Goal: Use online tool/utility

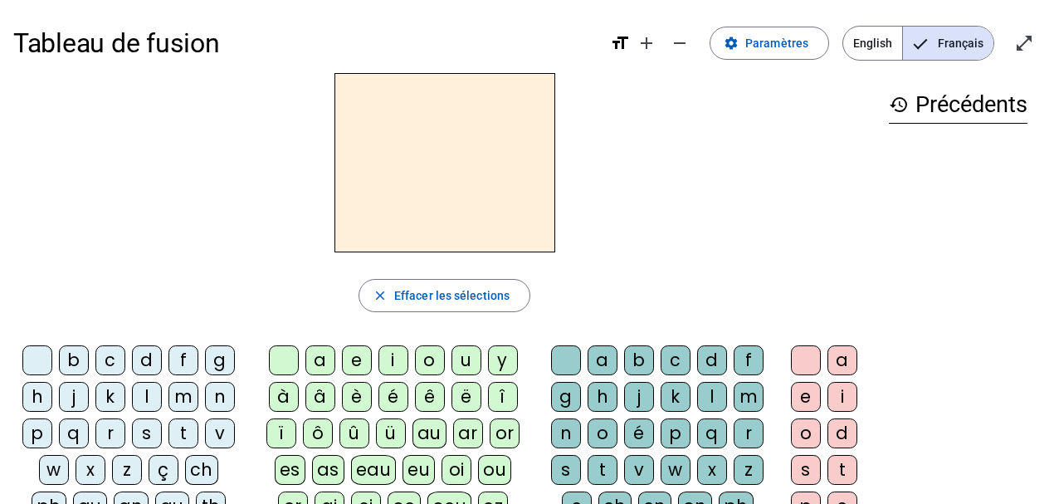
click at [181, 360] on div "f" at bounding box center [183, 360] width 30 height 30
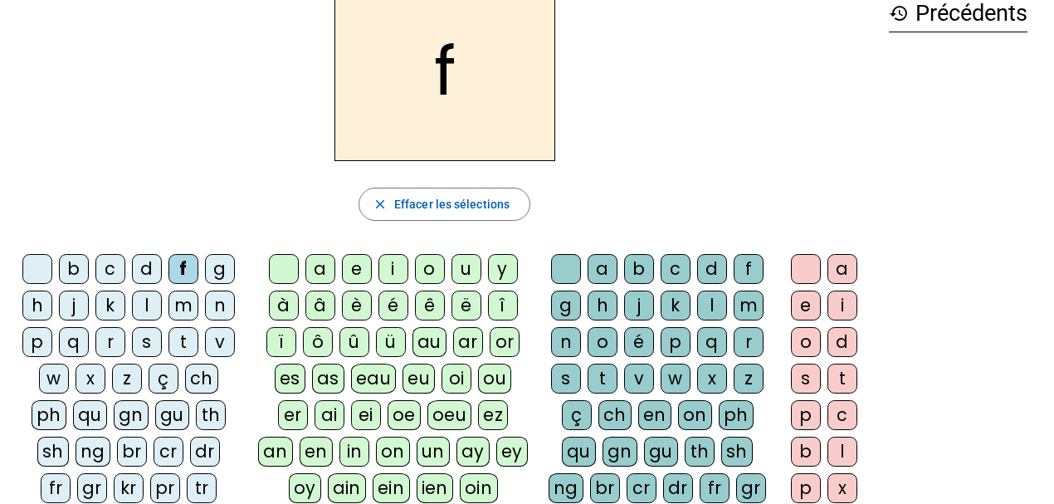
scroll to position [110, 0]
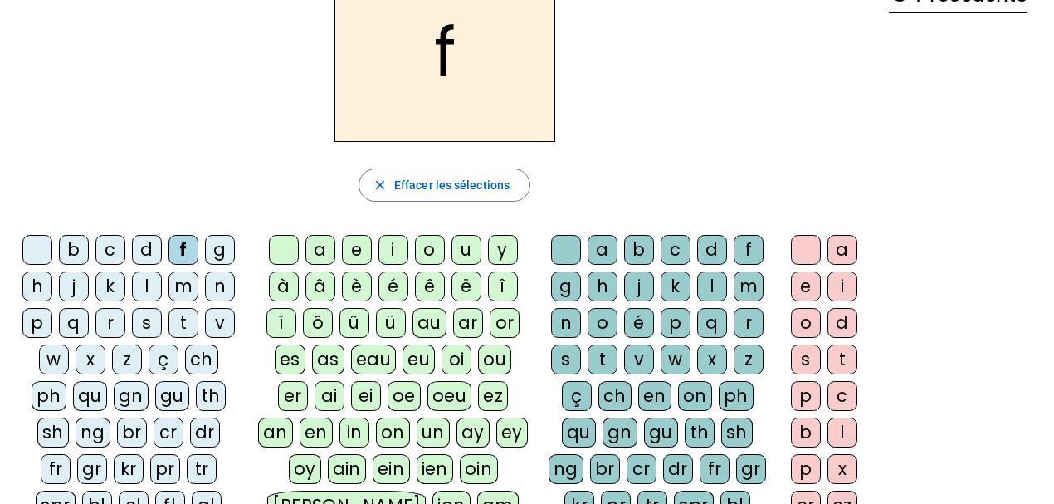
click at [395, 244] on div "i" at bounding box center [393, 250] width 30 height 30
click at [710, 283] on div "l" at bounding box center [712, 286] width 30 height 30
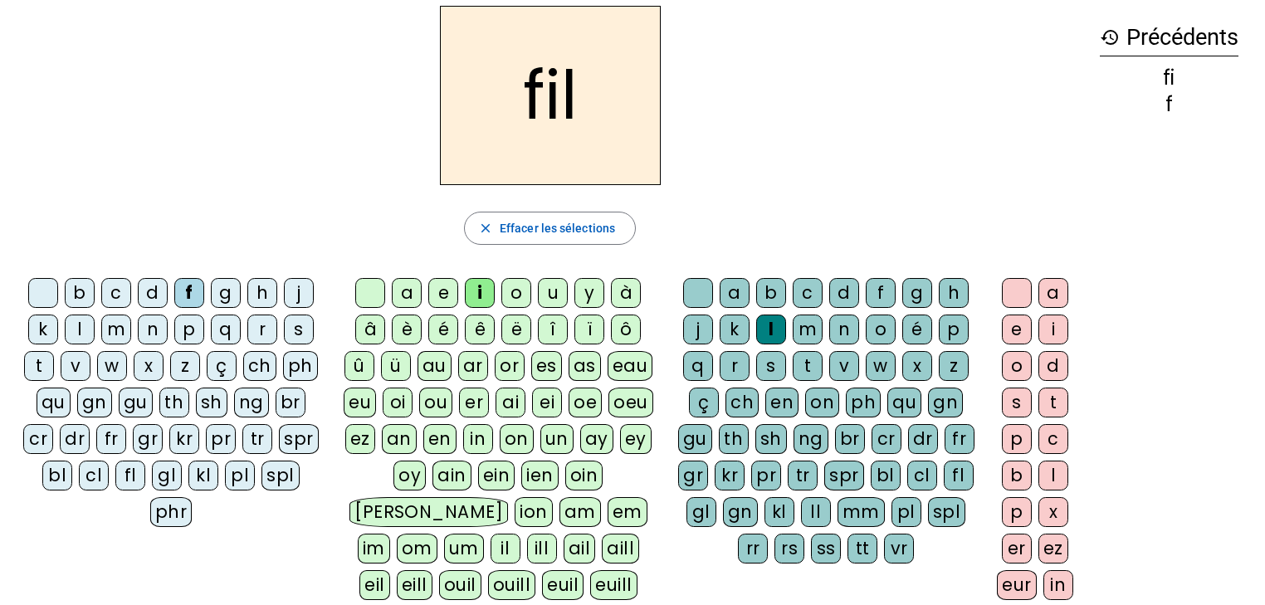
scroll to position [44, 0]
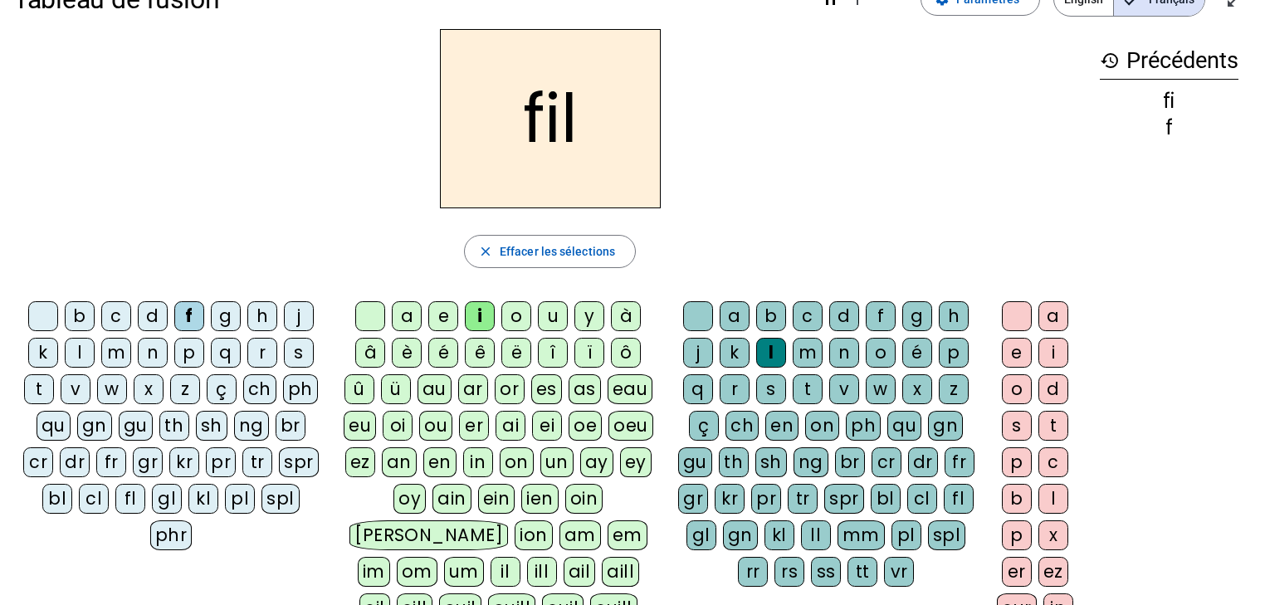
click at [113, 353] on div "m" at bounding box center [116, 353] width 30 height 30
click at [412, 319] on div "a" at bounding box center [407, 316] width 30 height 30
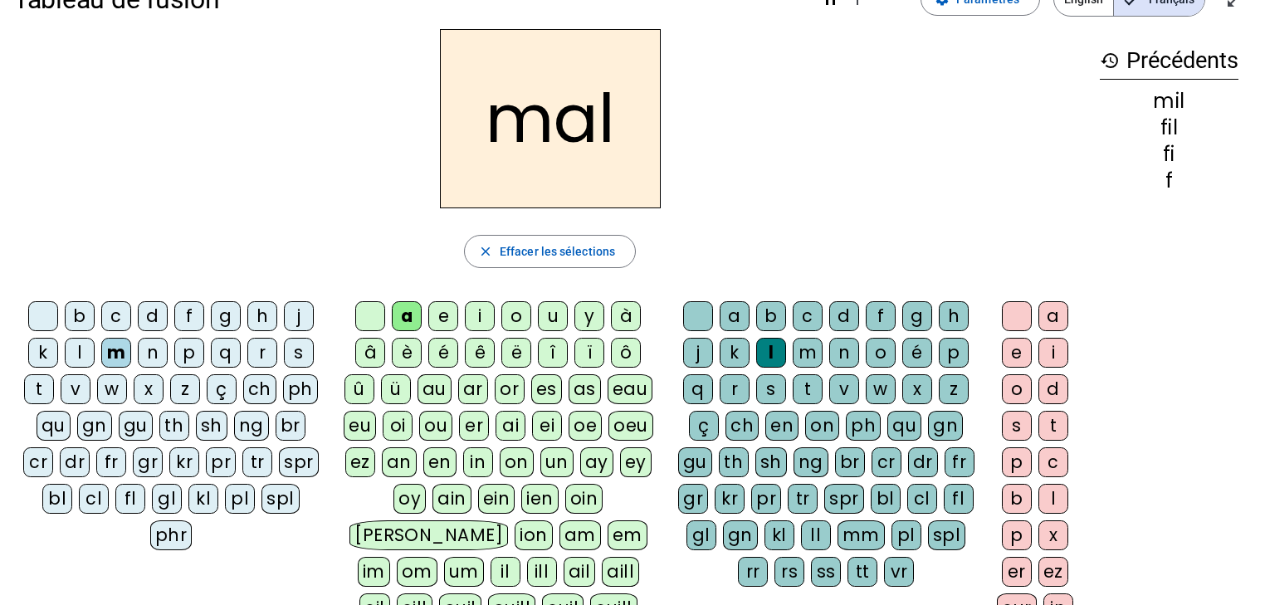
click at [73, 388] on div "v" at bounding box center [76, 389] width 30 height 30
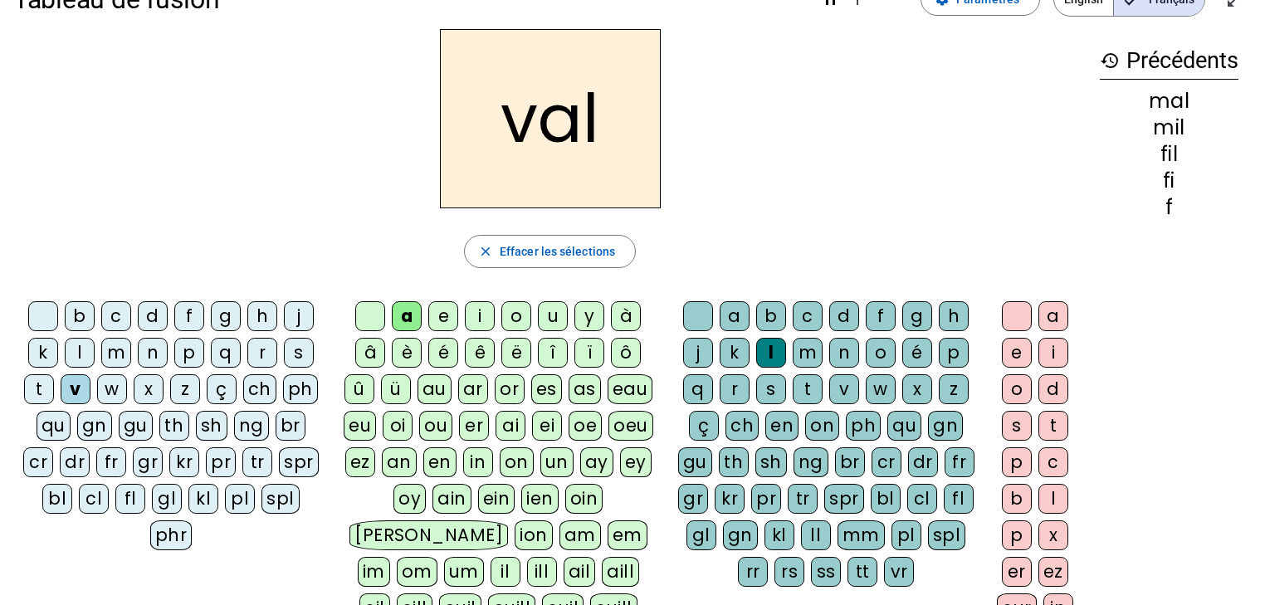
click at [691, 313] on div at bounding box center [698, 316] width 30 height 30
click at [108, 352] on div "m" at bounding box center [116, 353] width 30 height 30
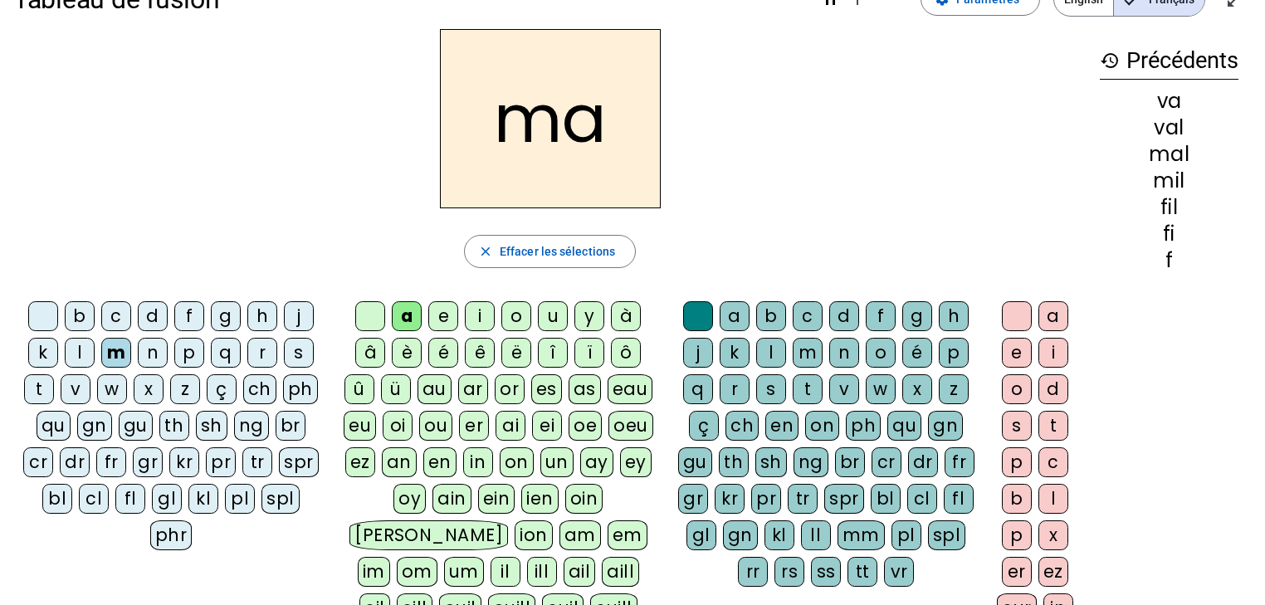
click at [32, 390] on div "t" at bounding box center [39, 389] width 30 height 30
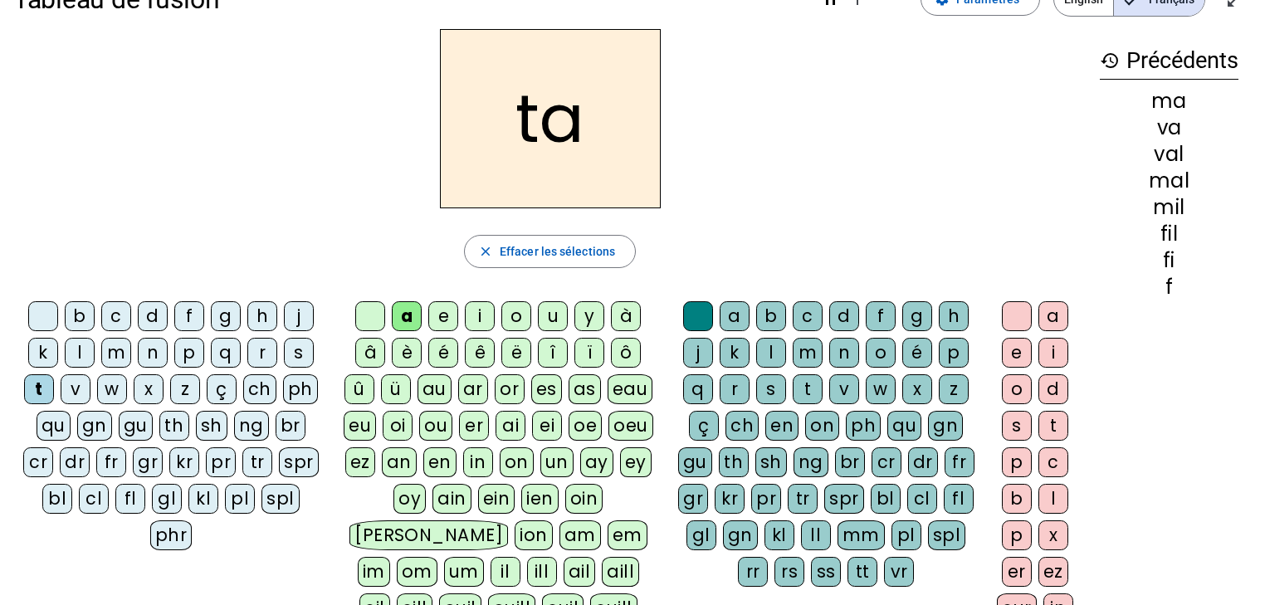
click at [290, 352] on div "s" at bounding box center [299, 353] width 30 height 30
click at [817, 315] on div "c" at bounding box center [808, 316] width 30 height 30
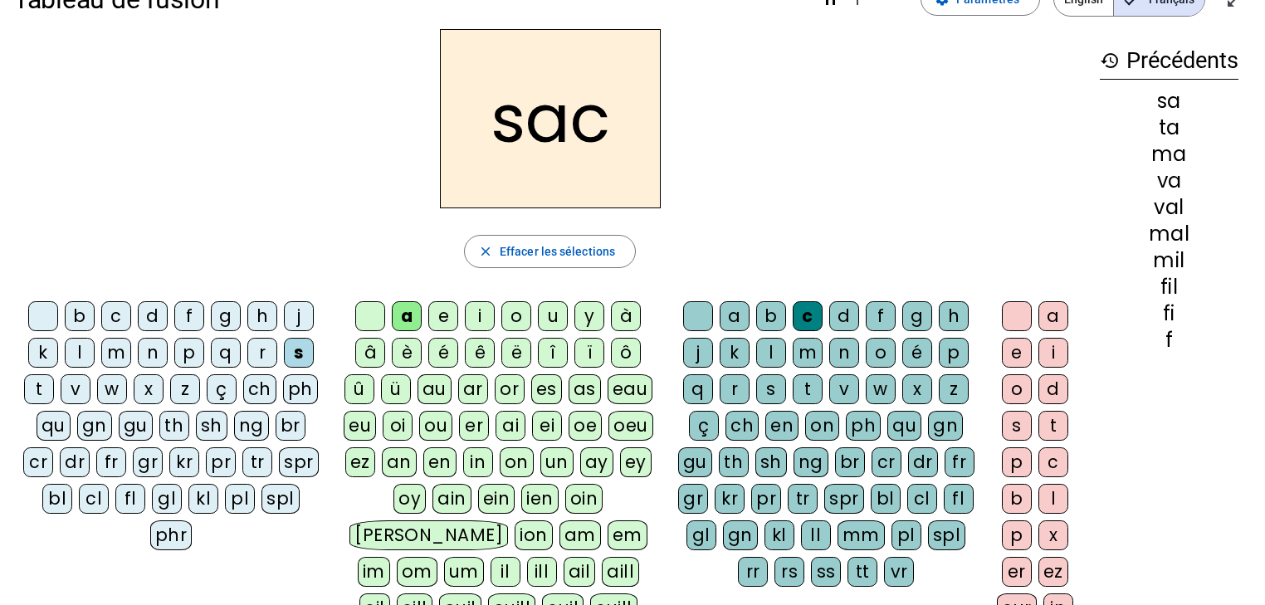
click at [77, 351] on div "l" at bounding box center [80, 353] width 30 height 30
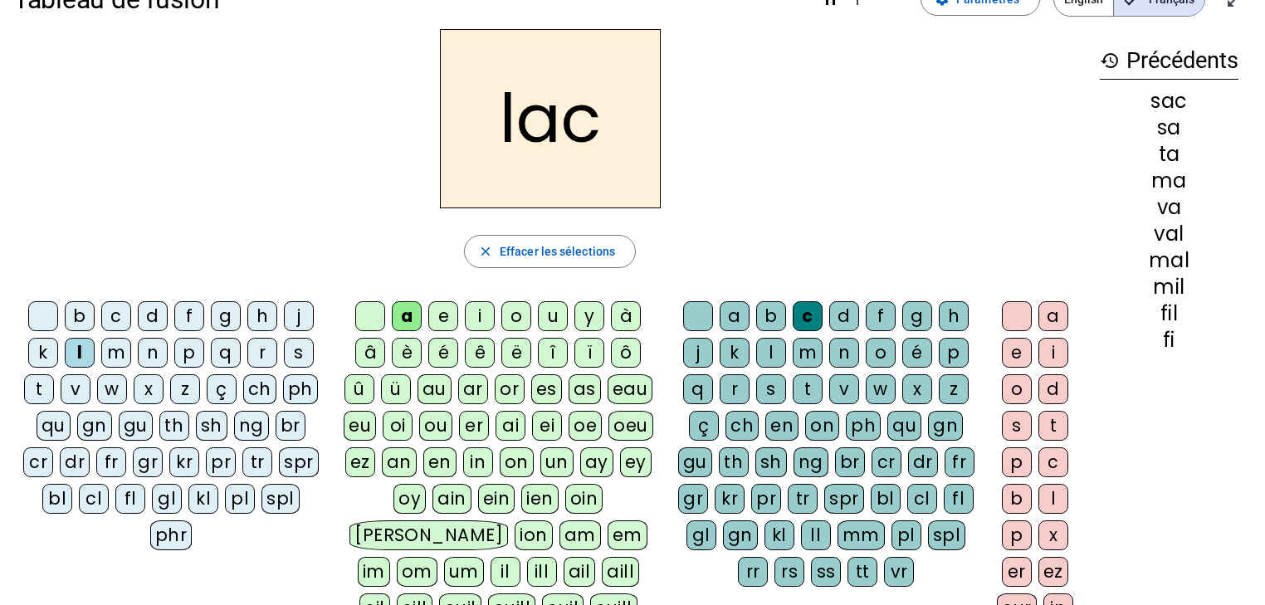
click at [39, 385] on div "t" at bounding box center [39, 389] width 30 height 30
click at [477, 315] on div "i" at bounding box center [480, 316] width 30 height 30
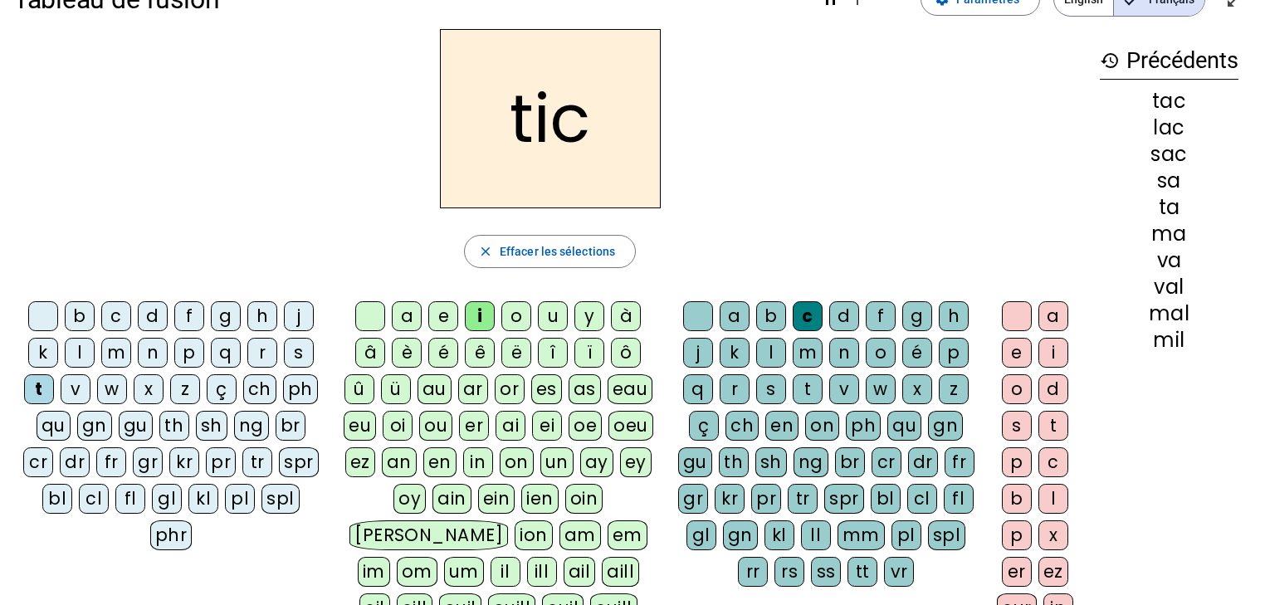
click at [193, 355] on div "p" at bounding box center [189, 353] width 30 height 30
